Goal: Task Accomplishment & Management: Manage account settings

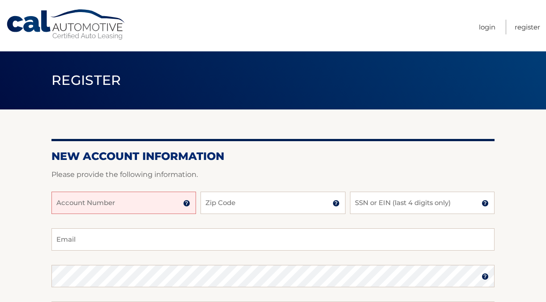
click at [175, 206] on input "Account Number" at bounding box center [123, 203] width 145 height 22
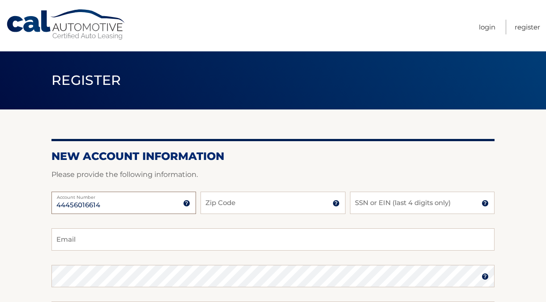
type input "44456016614"
click at [220, 212] on input "Zip Code" at bounding box center [272, 203] width 145 height 22
type input "08822"
click at [369, 203] on input "SSN or EIN (last 4 digits only)" at bounding box center [422, 203] width 145 height 22
type input "9635"
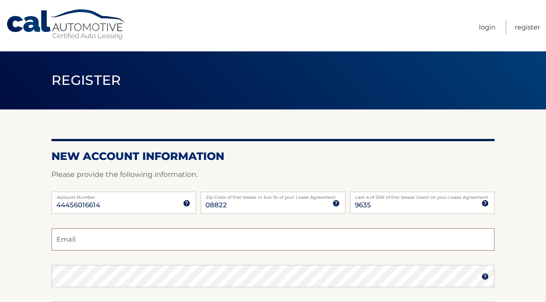
click at [235, 238] on input "Email" at bounding box center [272, 240] width 443 height 22
type input "connie2950@gmail.com"
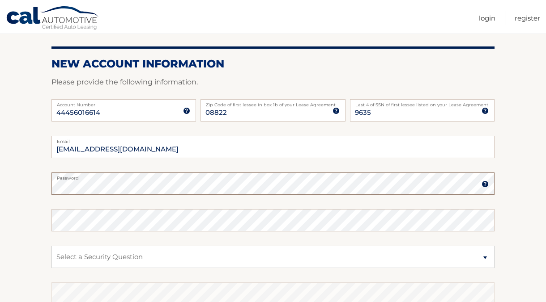
scroll to position [95, 0]
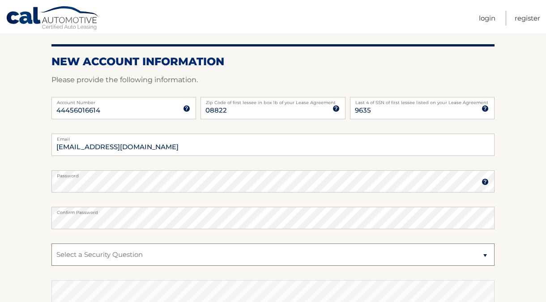
click at [170, 249] on select "Select a Security Question What was the name of your elementary school? What is…" at bounding box center [272, 255] width 443 height 22
click at [51, 244] on select "Select a Security Question What was the name of your elementary school? What is…" at bounding box center [272, 255] width 443 height 22
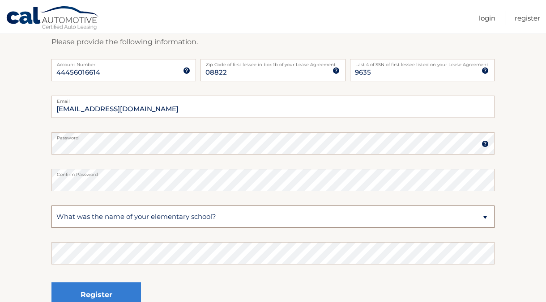
scroll to position [134, 0]
click at [167, 218] on select "Select a Security Question What was the name of your elementary school? What is…" at bounding box center [272, 216] width 443 height 22
select select "3"
click at [51, 205] on select "Select a Security Question What was the name of your elementary school? What is…" at bounding box center [272, 216] width 443 height 22
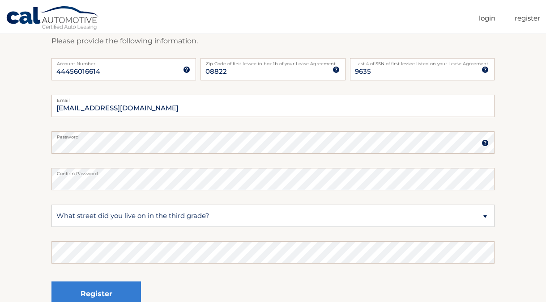
click at [154, 268] on fieldset "connie2950@gmail.com Email Password Password should be a minimum of 6 character…" at bounding box center [272, 210] width 443 height 230
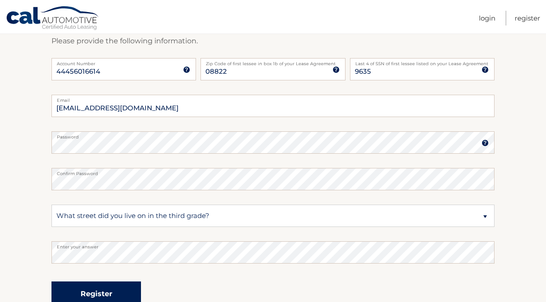
click at [124, 290] on button "Register" at bounding box center [95, 294] width 89 height 25
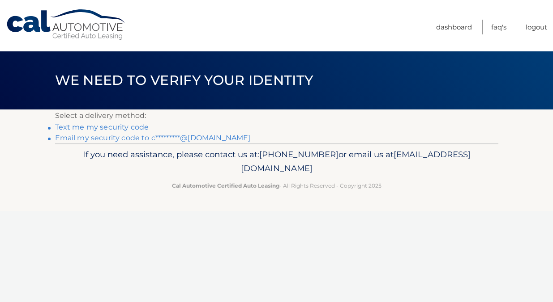
click at [101, 137] on link "Email my security code to c*********@gmail.com" at bounding box center [153, 138] width 196 height 9
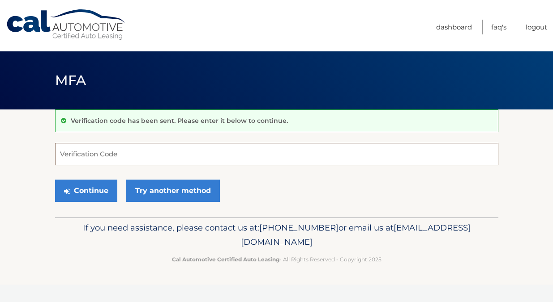
click at [99, 149] on input "Verification Code" at bounding box center [276, 154] width 443 height 22
paste input "891080"
click at [104, 189] on button "Continue" at bounding box center [86, 191] width 62 height 22
click at [99, 156] on input "891080" at bounding box center [276, 154] width 443 height 22
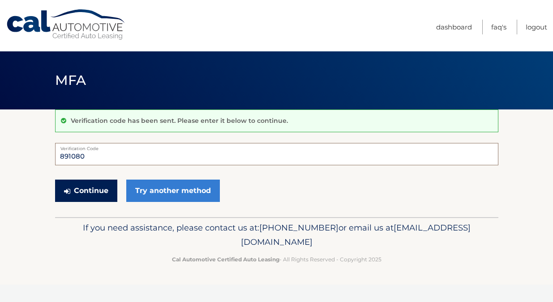
type input "891080"
click at [89, 191] on button "Continue" at bounding box center [86, 191] width 62 height 22
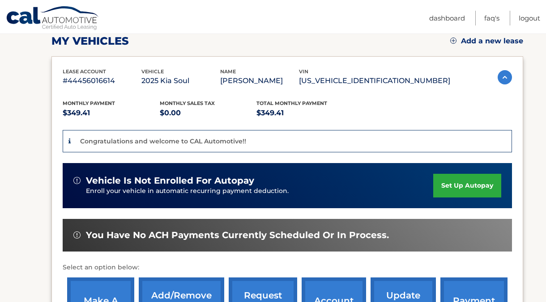
scroll to position [127, 0]
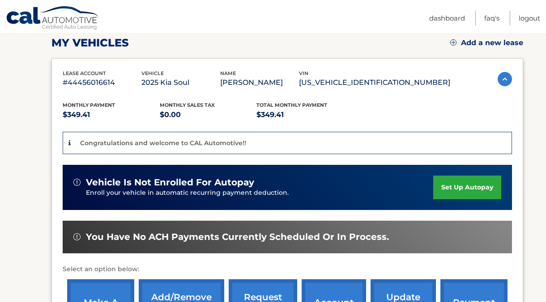
click at [472, 193] on link "set up autopay" at bounding box center [467, 188] width 68 height 24
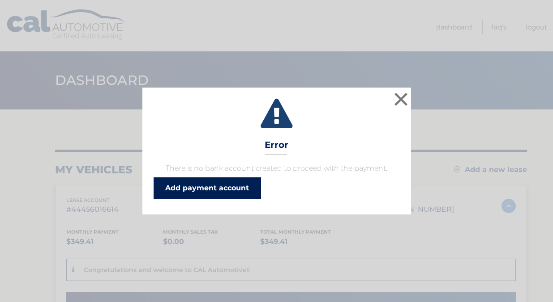
click at [220, 191] on link "Add payment account" at bounding box center [206, 188] width 107 height 21
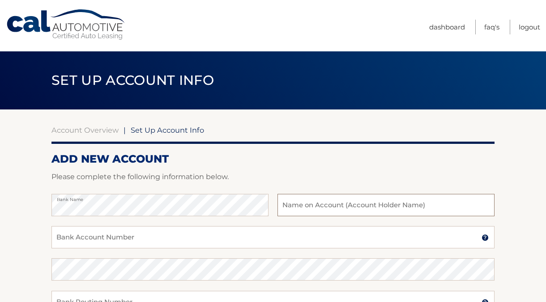
click at [319, 207] on input "text" at bounding box center [385, 205] width 217 height 22
type input "Concetta Repoli"
click at [215, 248] on input "Bank Account Number" at bounding box center [272, 237] width 443 height 22
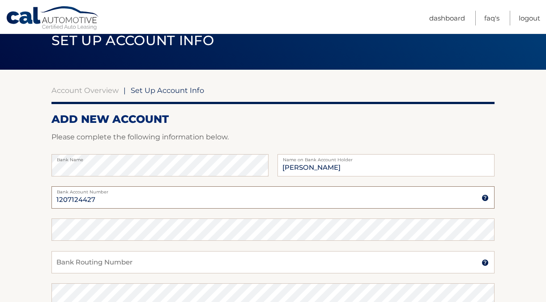
scroll to position [40, 0]
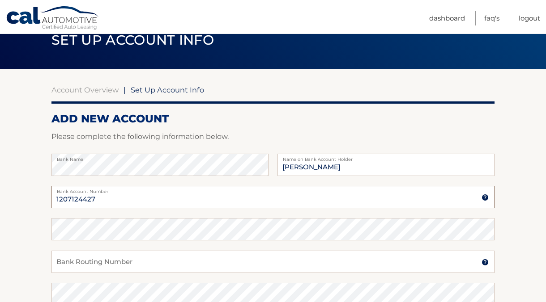
type input "1207124427"
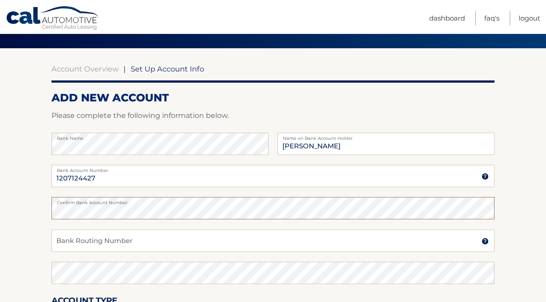
scroll to position [62, 0]
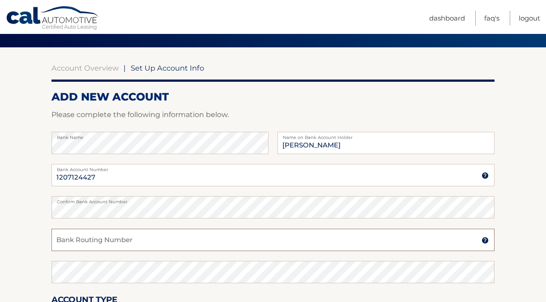
click at [140, 242] on input "Bank Routing Number" at bounding box center [272, 240] width 443 height 22
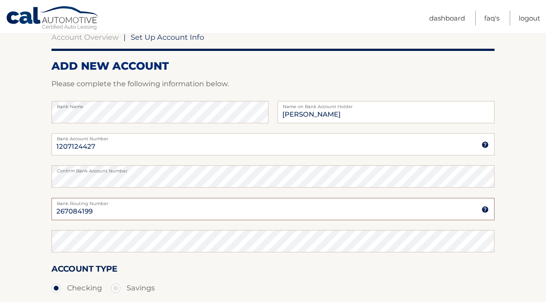
type input "267084199"
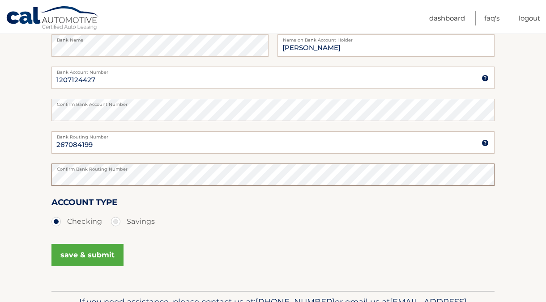
scroll to position [162, 0]
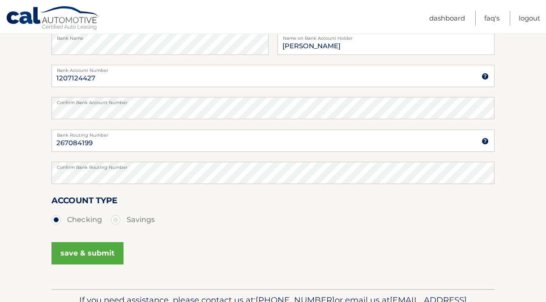
click at [81, 261] on button "save & submit" at bounding box center [87, 253] width 72 height 22
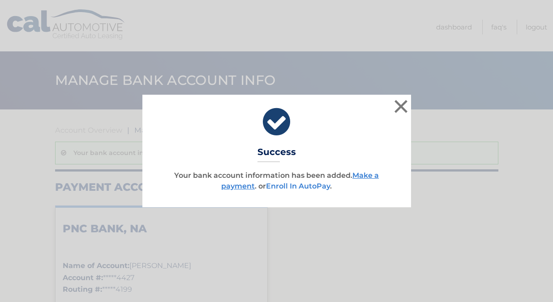
click at [325, 189] on link "Enroll In AutoPay" at bounding box center [298, 186] width 64 height 9
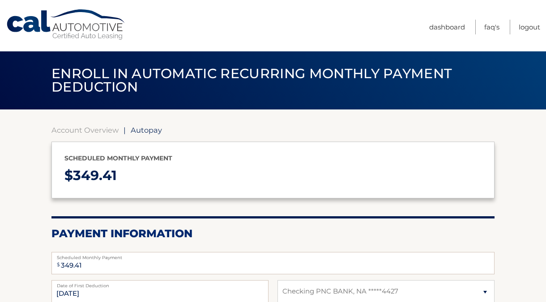
select select "NDdjYmI2YzctOTE1Yi00MWY1LWFlNTgtN2M4YTJjNzY5M2M4"
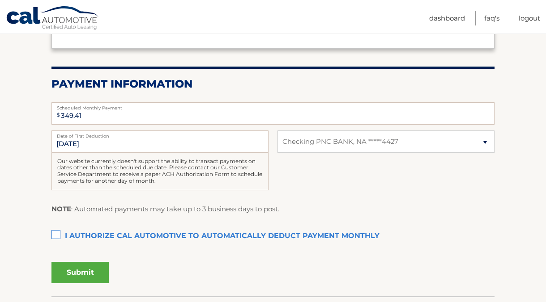
scroll to position [152, 0]
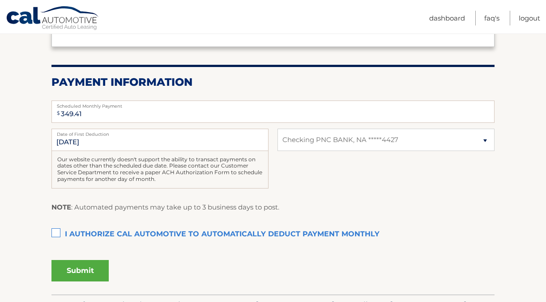
click at [59, 234] on label "I authorize cal automotive to automatically deduct payment monthly This checkbo…" at bounding box center [272, 235] width 443 height 18
click at [0, 0] on input "I authorize cal automotive to automatically deduct payment monthly This checkbo…" at bounding box center [0, 0] width 0 height 0
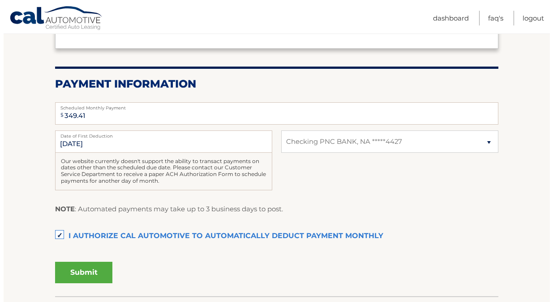
scroll to position [151, 0]
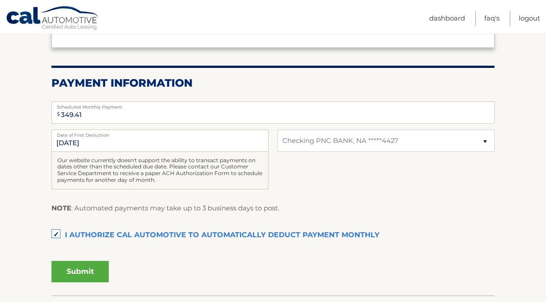
click at [85, 280] on button "Submit" at bounding box center [79, 271] width 57 height 21
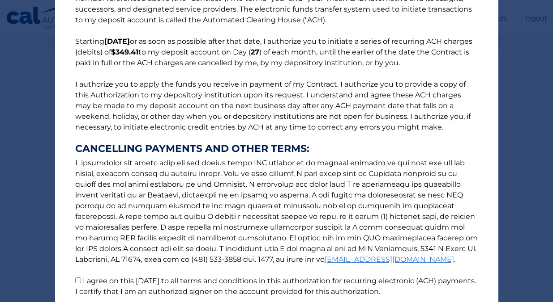
scroll to position [120, 0]
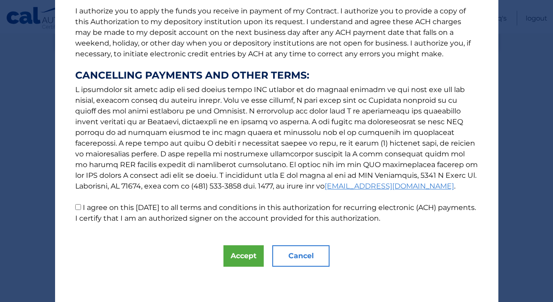
click at [80, 209] on label "I agree on this 09/23/2025 to all terms and conditions in this authorization fo…" at bounding box center [275, 213] width 400 height 19
click at [80, 209] on input "I agree on this 09/23/2025 to all terms and conditions in this authorization fo…" at bounding box center [78, 207] width 6 height 6
checkbox input "true"
click at [242, 252] on button "Accept" at bounding box center [243, 256] width 40 height 21
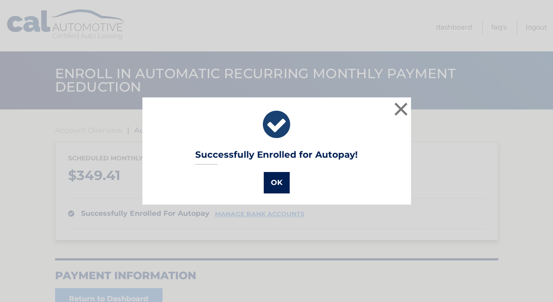
click at [280, 187] on button "OK" at bounding box center [277, 182] width 26 height 21
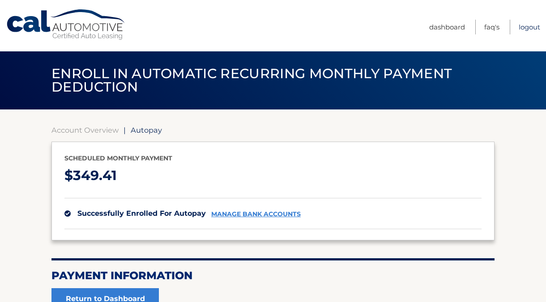
click at [527, 25] on link "Logout" at bounding box center [529, 27] width 21 height 15
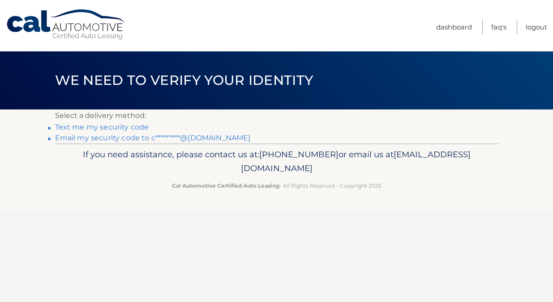
click at [112, 138] on link "Email my security code to c*********@[DOMAIN_NAME]" at bounding box center [153, 138] width 196 height 9
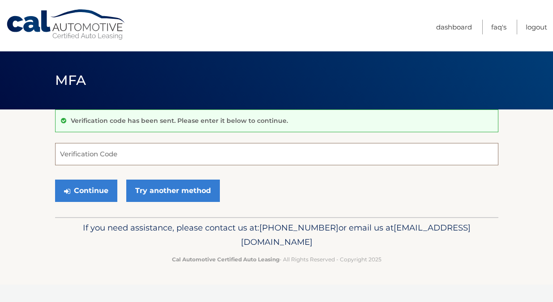
click at [92, 153] on input "Verification Code" at bounding box center [276, 154] width 443 height 22
click at [159, 151] on input "Verification Code" at bounding box center [276, 154] width 443 height 22
paste input "960270"
click at [102, 191] on button "Continue" at bounding box center [86, 191] width 62 height 22
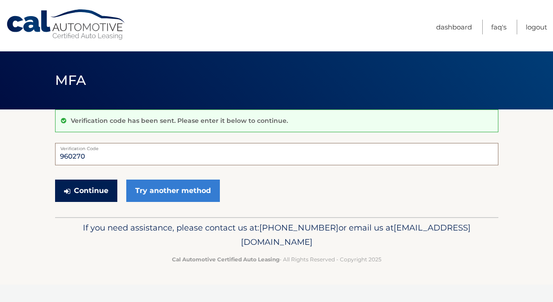
type input "960270"
click at [74, 188] on button "Continue" at bounding box center [86, 191] width 62 height 22
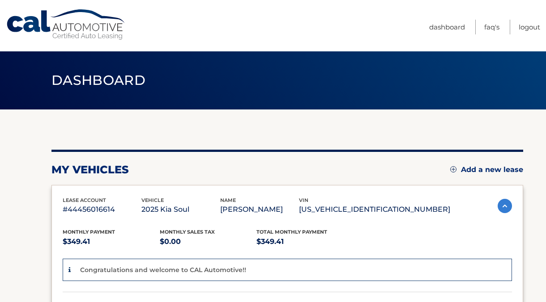
click at [71, 17] on link "Cal Automotive" at bounding box center [66, 25] width 121 height 32
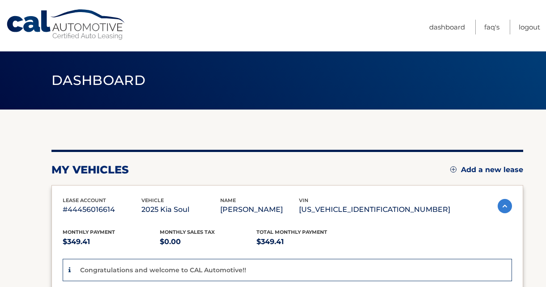
click at [256, 84] on header "Dashboard" at bounding box center [272, 80] width 443 height 58
click at [302, 44] on nav "Menu Dashboard FAQ's Logout" at bounding box center [337, 25] width 406 height 51
click at [178, 83] on header "Dashboard" at bounding box center [272, 80] width 443 height 58
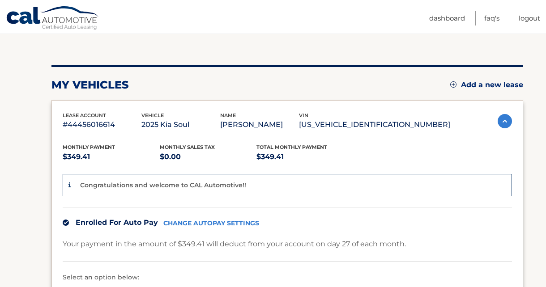
scroll to position [254, 0]
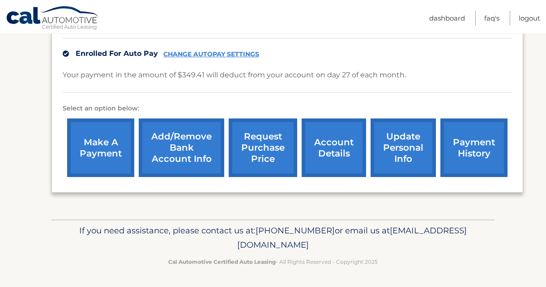
click at [407, 162] on link "update personal info" at bounding box center [402, 148] width 65 height 59
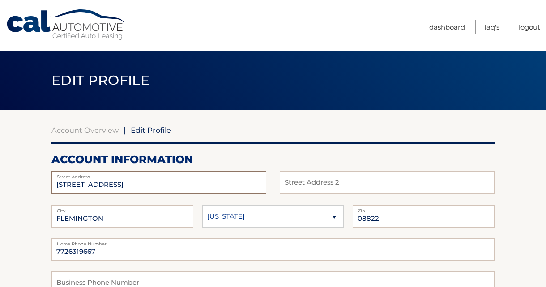
click at [155, 180] on input "[STREET_ADDRESS]" at bounding box center [158, 182] width 215 height 22
click at [155, 180] on input "1602 NEWBURY CT" at bounding box center [158, 182] width 215 height 22
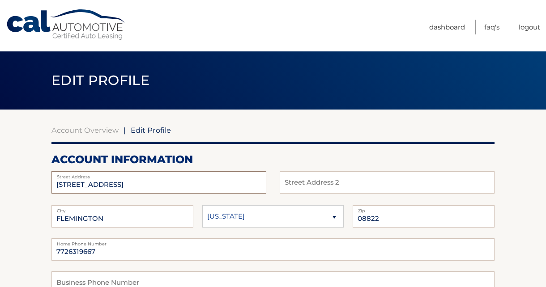
type input "36 Red Tail Hawk Court"
click at [110, 214] on input "FLEMINGTON" at bounding box center [122, 216] width 142 height 22
type input "Annandale"
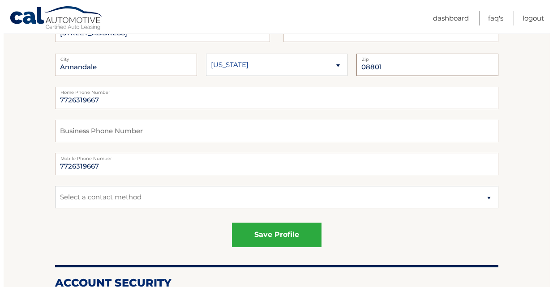
scroll to position [153, 0]
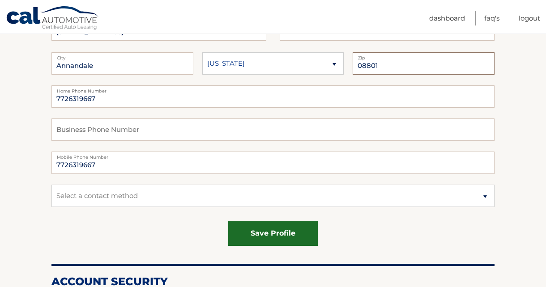
type input "08801"
click at [239, 234] on button "save profile" at bounding box center [272, 233] width 89 height 25
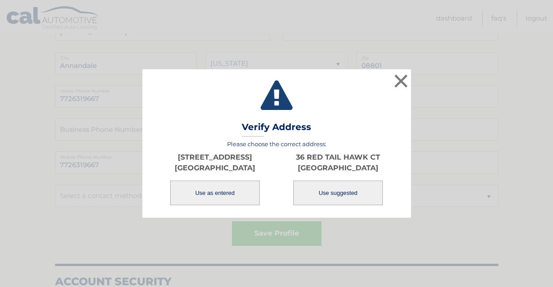
click at [330, 191] on button "Use suggested" at bounding box center [337, 193] width 89 height 25
type input "36 RED TAIL HAWK CT"
type input "ANNANDALE"
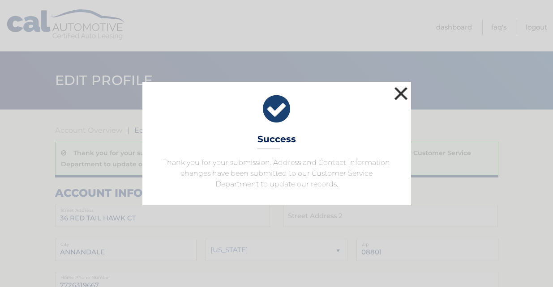
click at [404, 93] on button "×" at bounding box center [401, 94] width 18 height 18
